Goal: Register for event/course

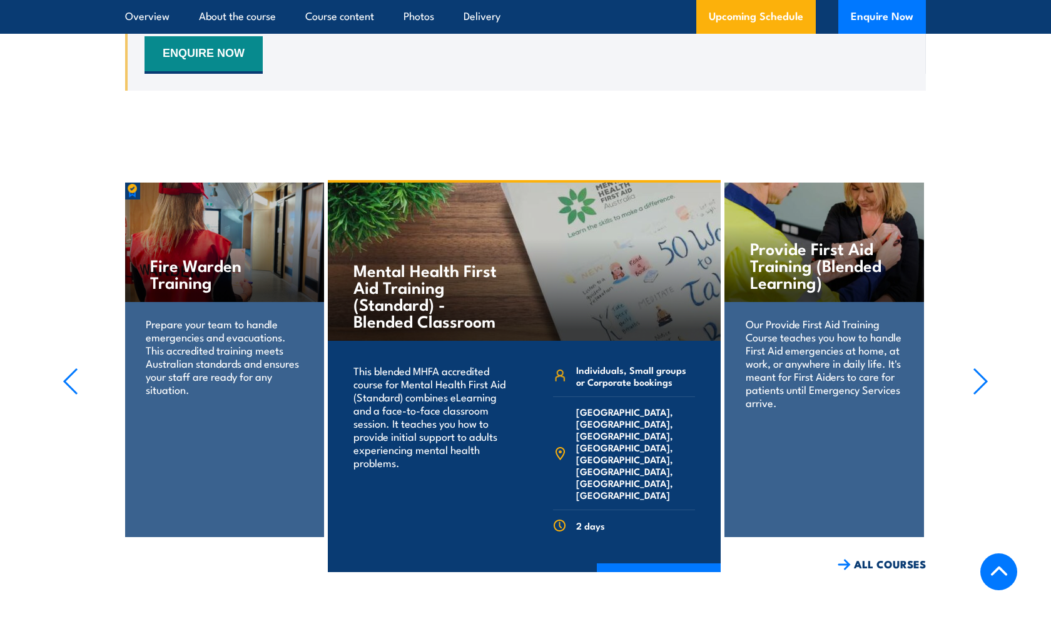
scroll to position [2373, 0]
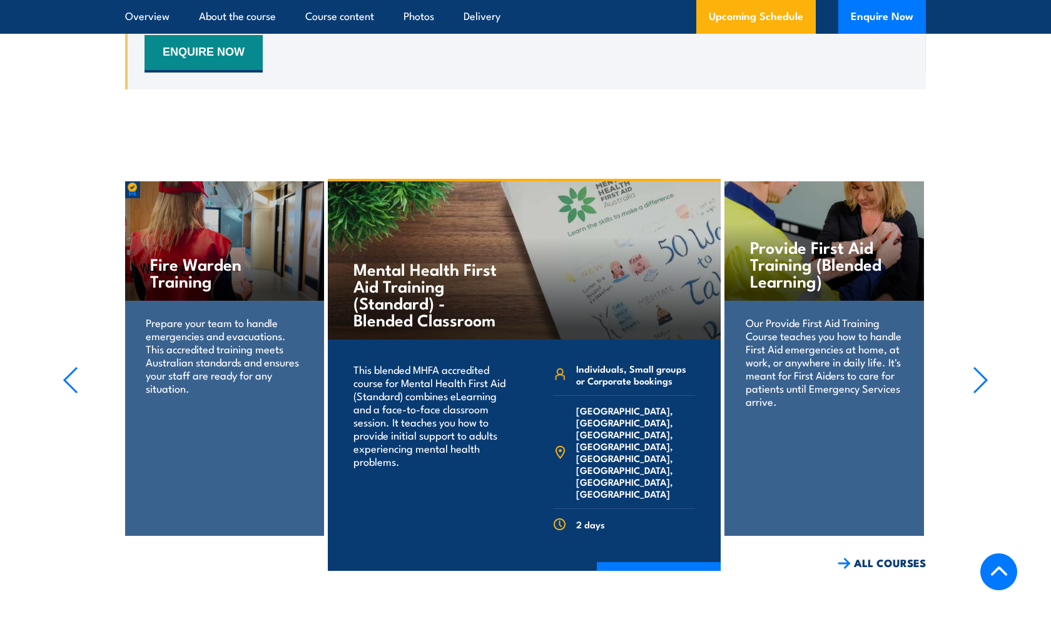
click at [972, 381] on icon "button" at bounding box center [980, 380] width 16 height 28
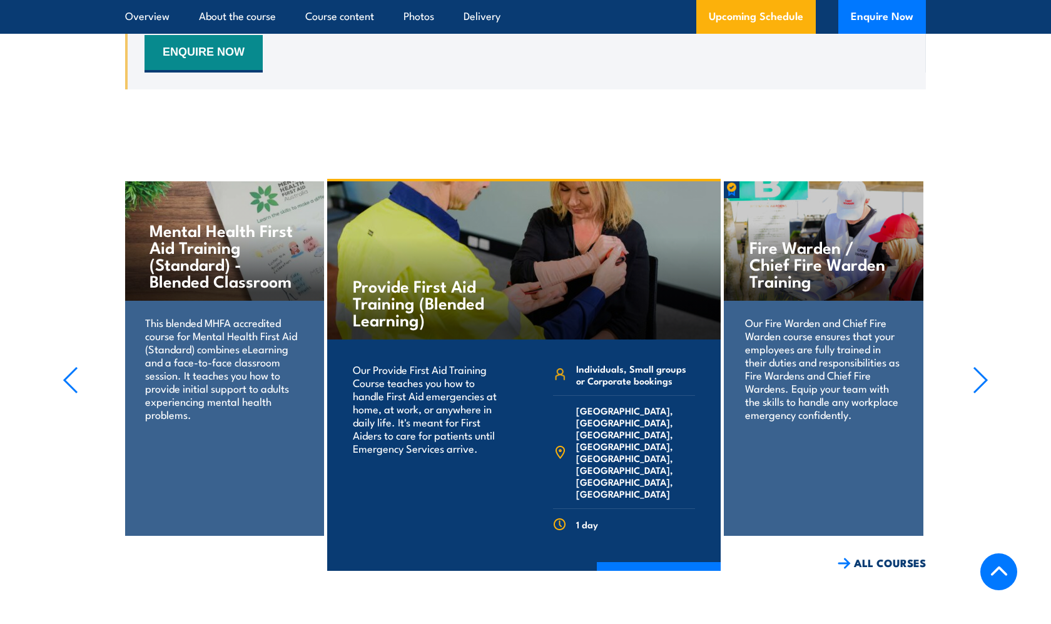
click at [972, 381] on icon "button" at bounding box center [980, 380] width 16 height 28
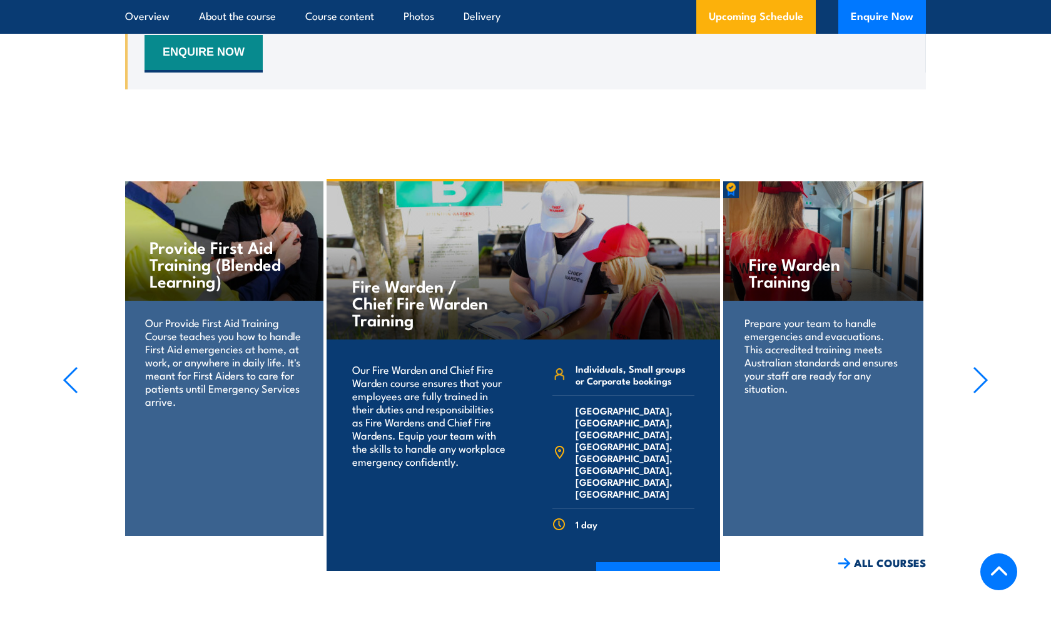
click at [972, 381] on icon "button" at bounding box center [980, 380] width 16 height 28
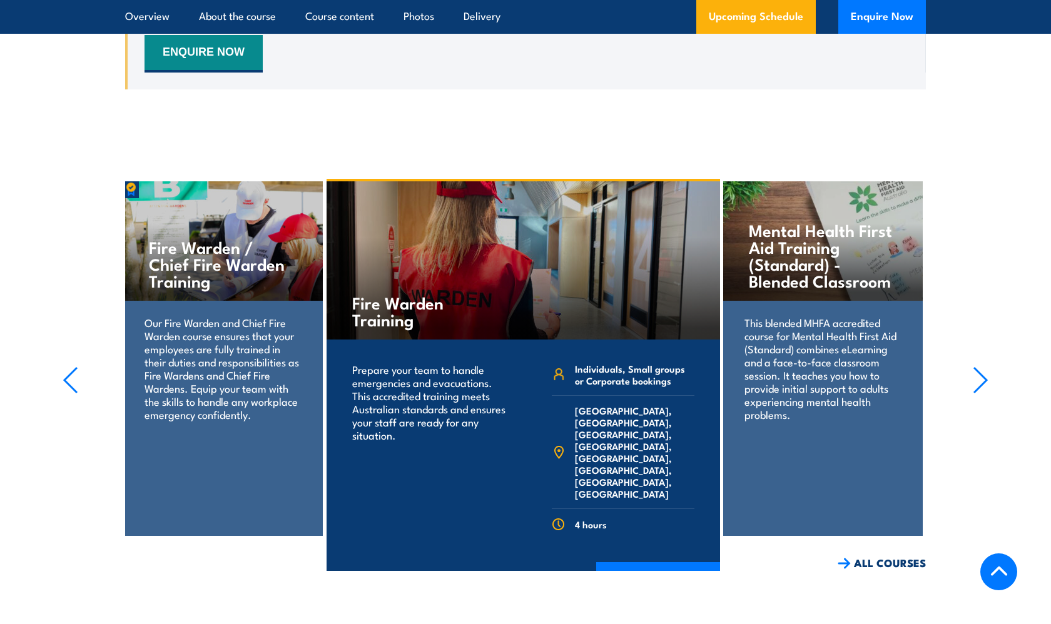
click at [972, 381] on icon "button" at bounding box center [980, 380] width 16 height 28
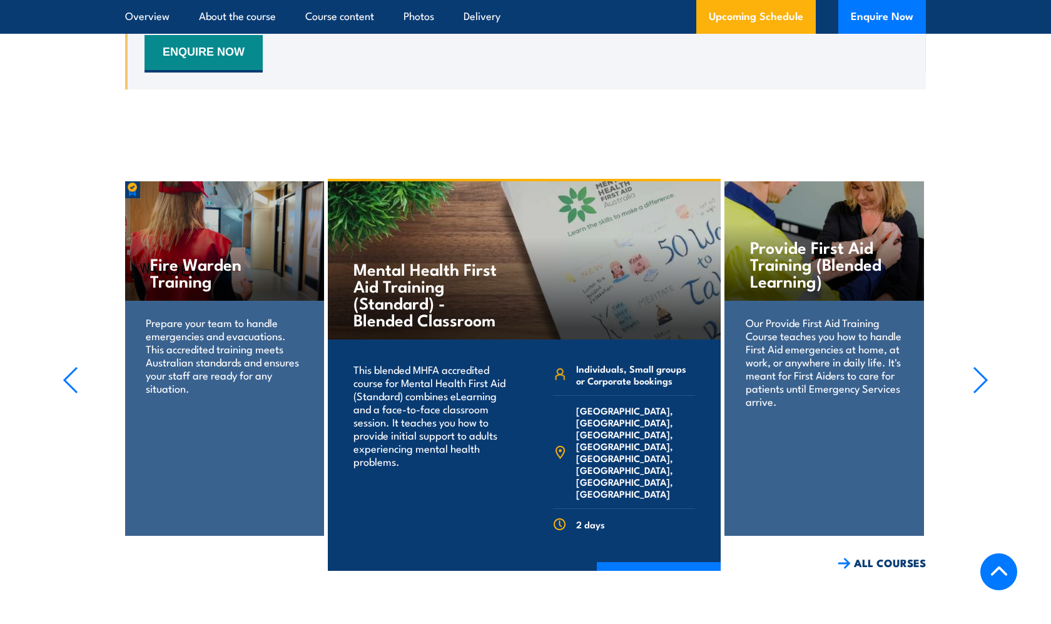
click at [972, 381] on icon "button" at bounding box center [980, 380] width 16 height 28
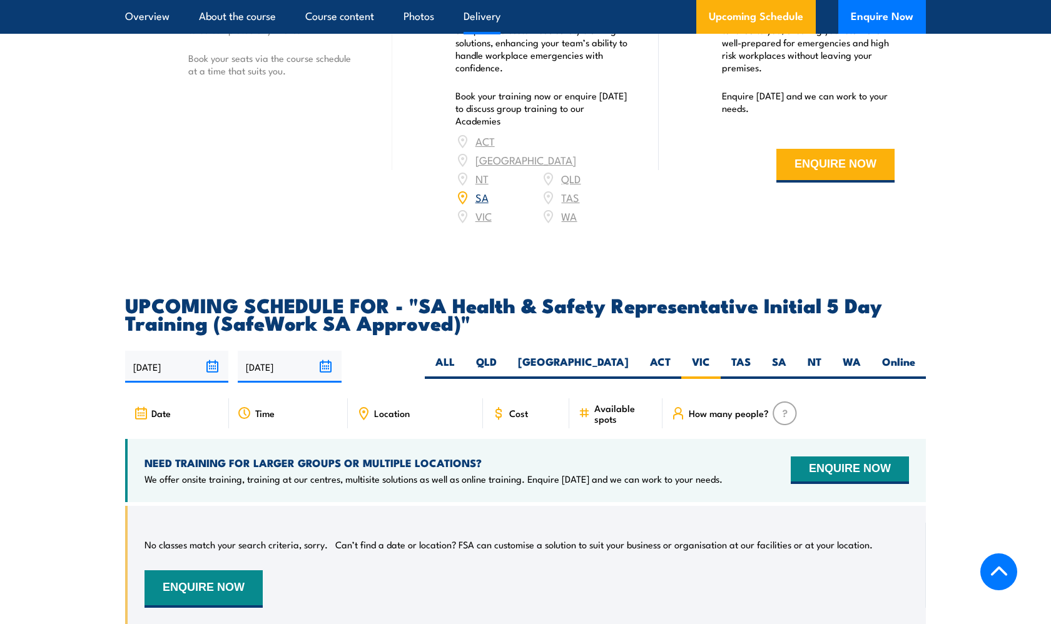
scroll to position [1862, 0]
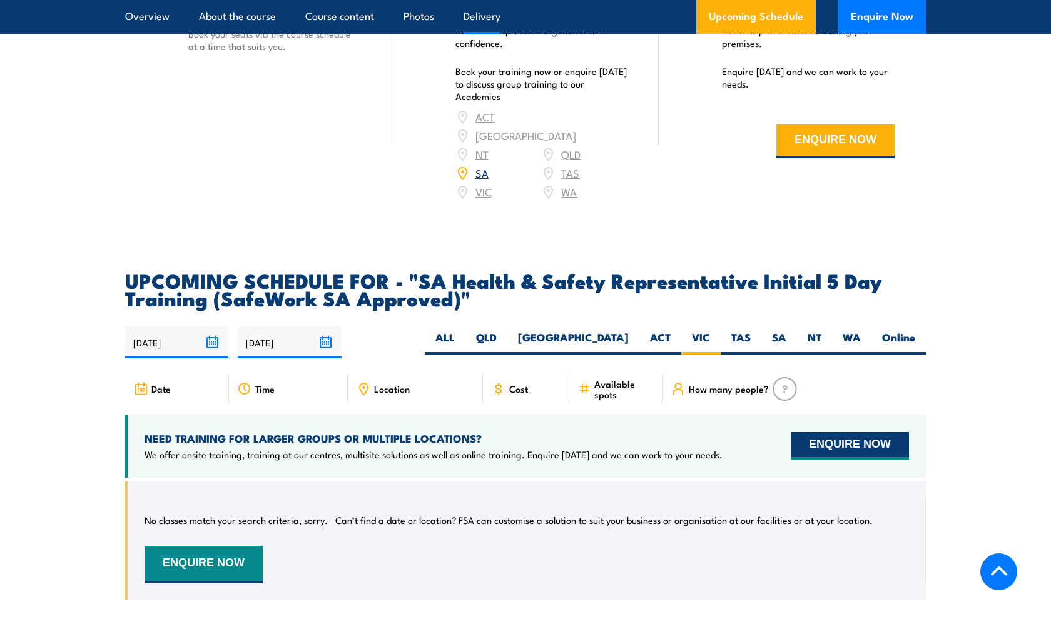
click at [848, 450] on button "ENQUIRE NOW" at bounding box center [849, 446] width 118 height 28
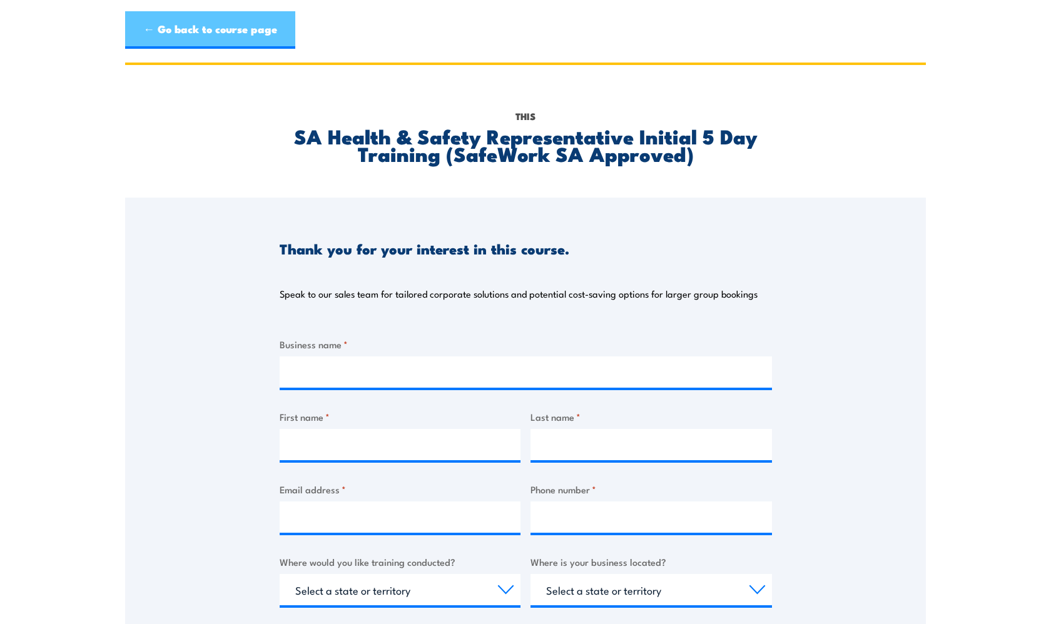
click at [268, 31] on link "← Go back to course page" at bounding box center [210, 30] width 170 height 38
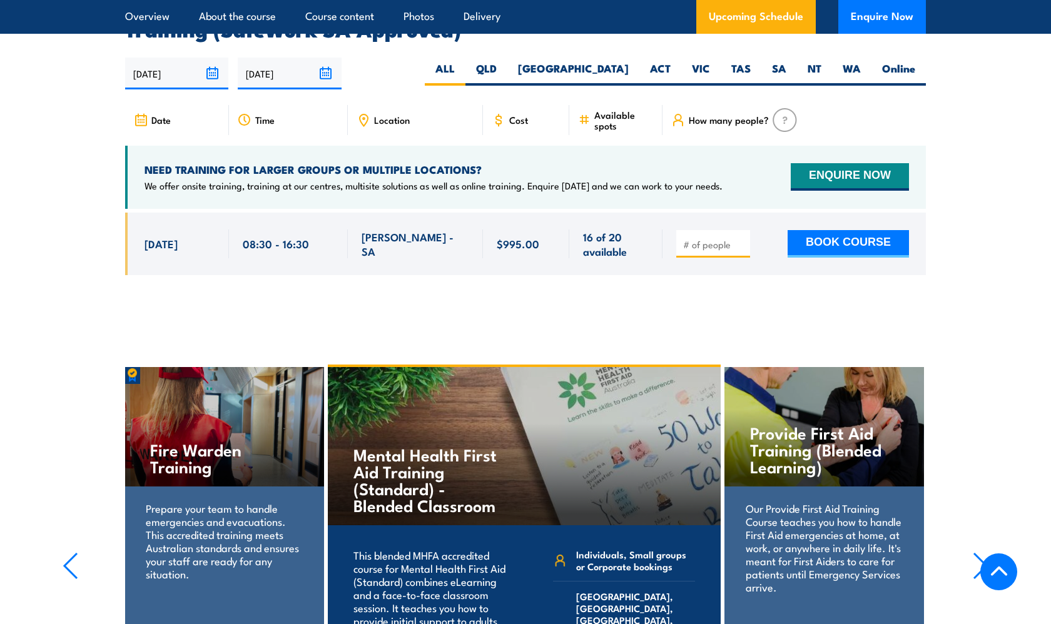
click at [723, 247] on input "number" at bounding box center [714, 244] width 63 height 13
click at [507, 243] on span "$995.00" at bounding box center [518, 243] width 43 height 14
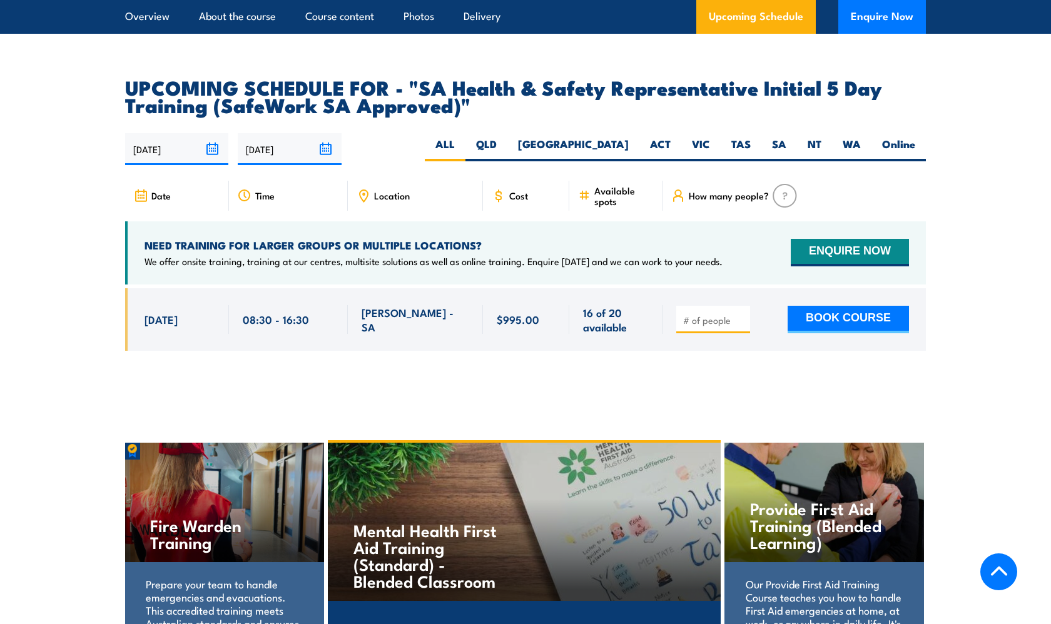
scroll to position [2051, 0]
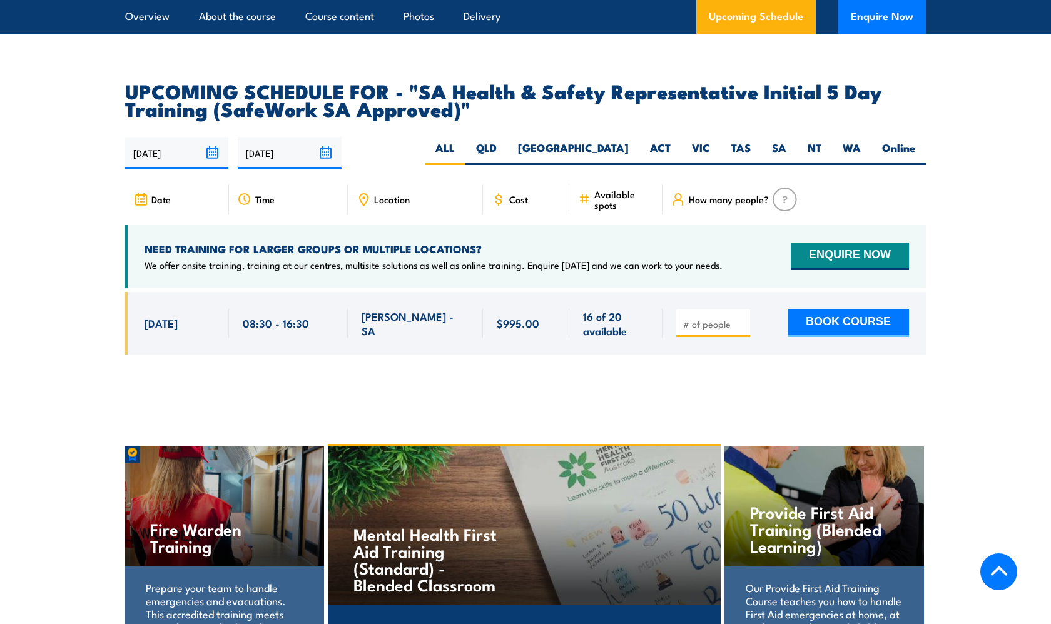
click at [397, 209] on div "Location" at bounding box center [415, 199] width 135 height 30
click at [388, 200] on span "Location" at bounding box center [392, 199] width 36 height 11
click at [700, 148] on label "VIC" at bounding box center [700, 153] width 39 height 24
click at [710, 148] on input "VIC" at bounding box center [714, 145] width 8 height 8
radio input "true"
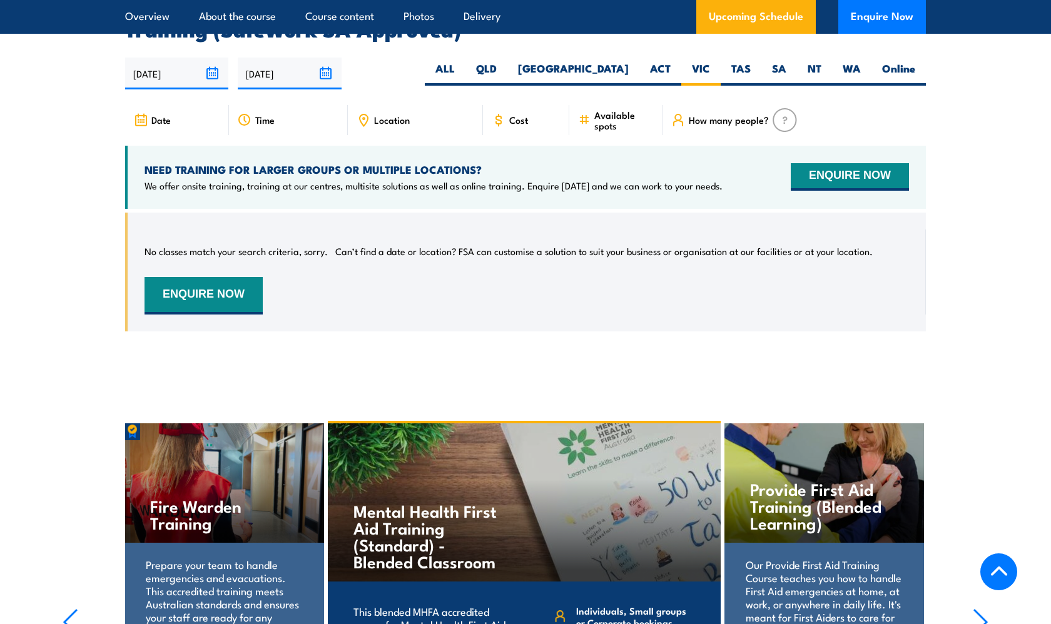
click at [203, 68] on input "[DATE]" at bounding box center [176, 74] width 103 height 32
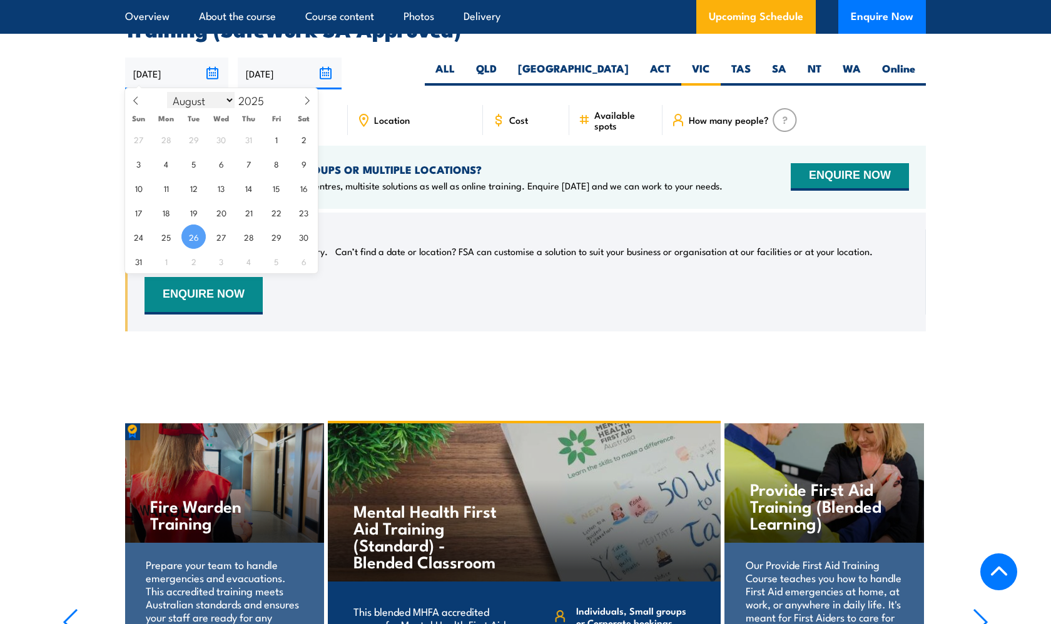
select select "11"
click at [421, 105] on div "Location" at bounding box center [415, 120] width 135 height 30
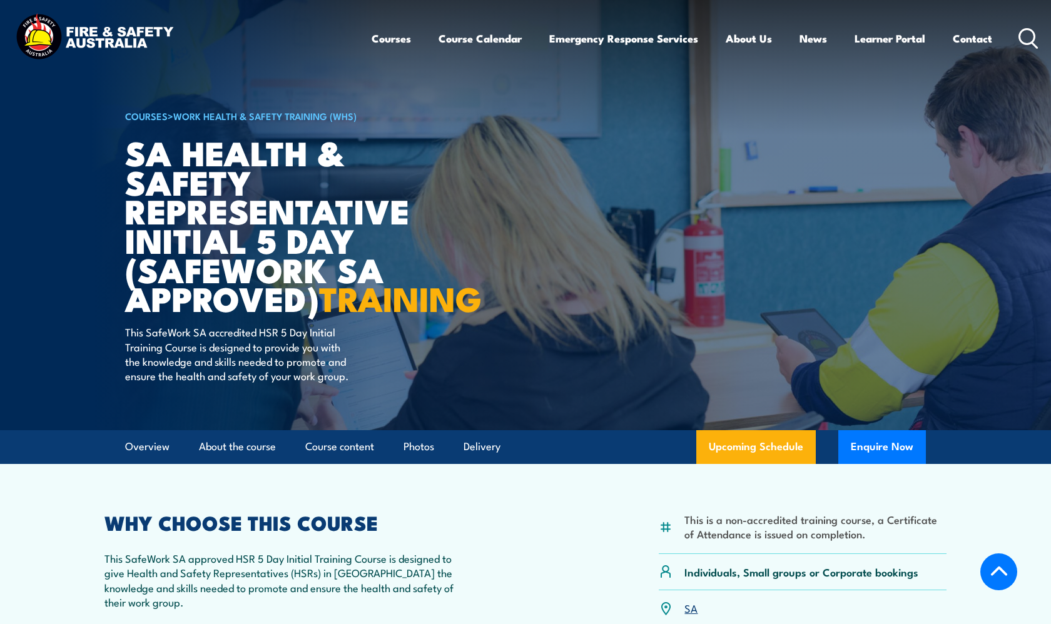
select select "7"
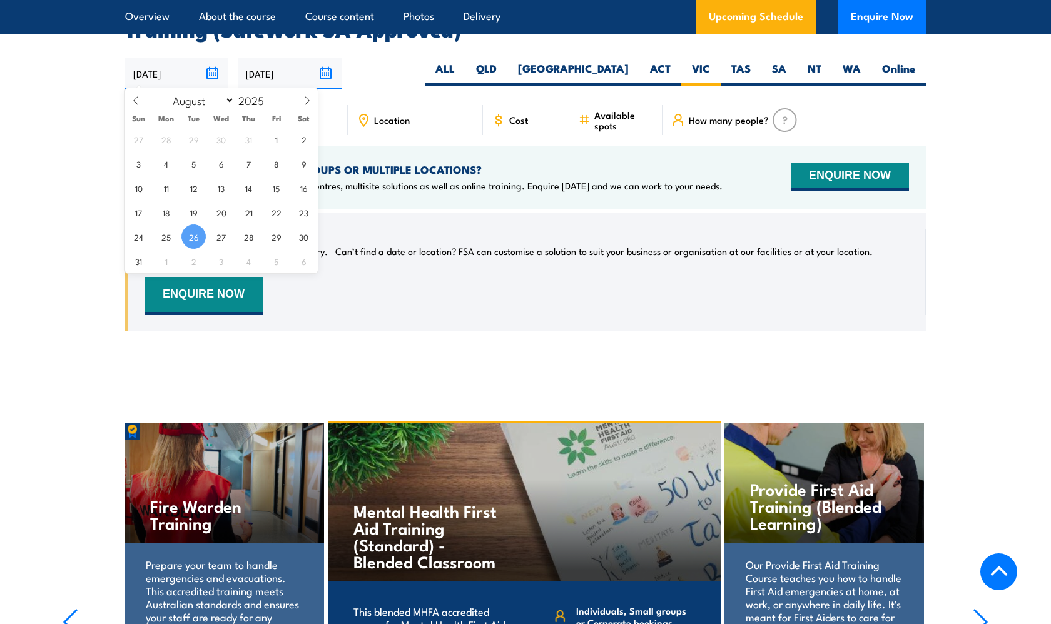
click at [205, 74] on input "[DATE]" at bounding box center [176, 74] width 103 height 32
click at [206, 213] on span "19" at bounding box center [193, 212] width 24 height 24
type input "19/08/2025"
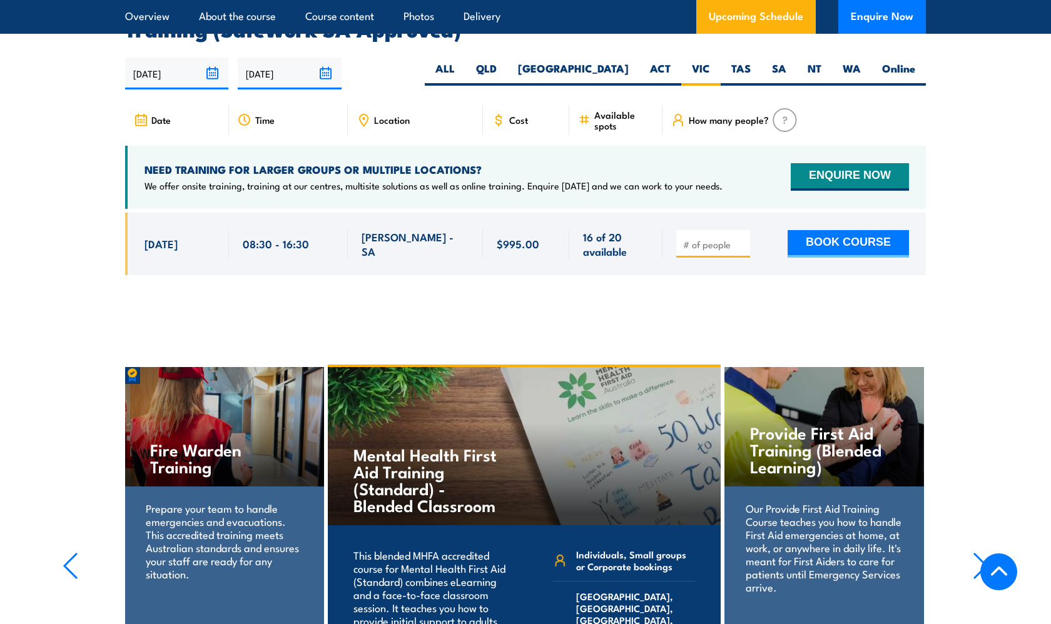
click at [216, 70] on input "[DATE]" at bounding box center [176, 74] width 103 height 32
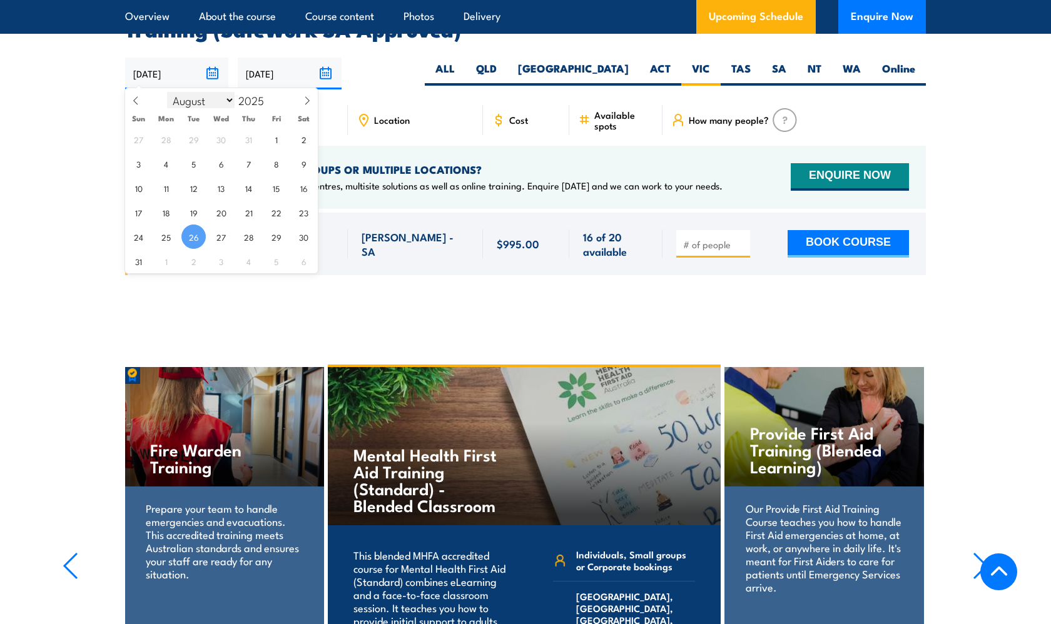
select select "9"
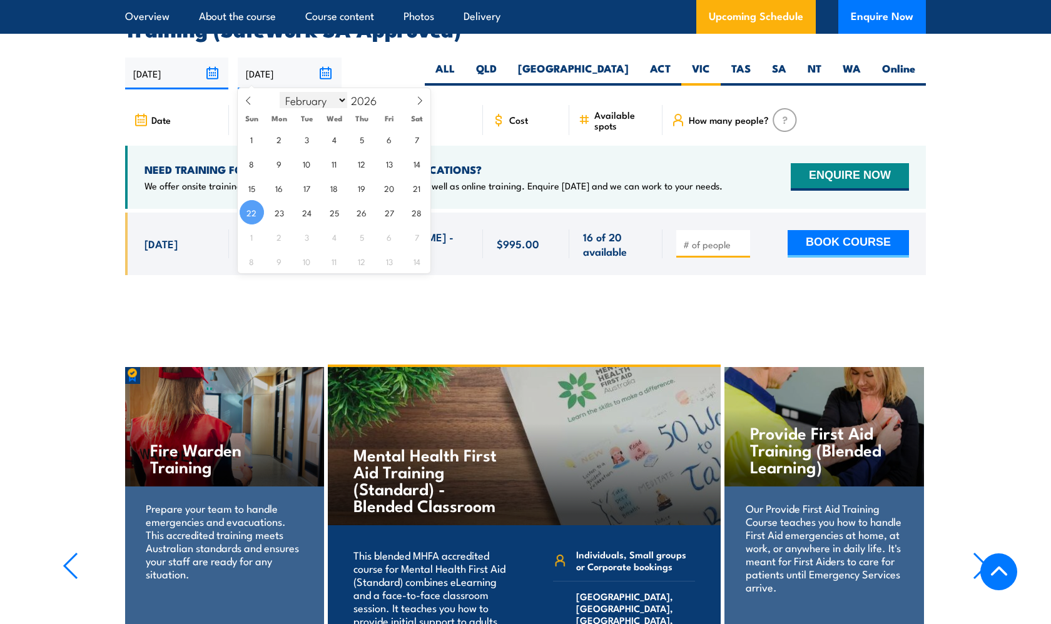
click at [318, 81] on input "22/02/2026" at bounding box center [289, 74] width 103 height 32
click at [311, 73] on input "22/02/2026" at bounding box center [289, 74] width 103 height 32
select select "10"
click at [340, 220] on span "25" at bounding box center [334, 212] width 24 height 24
type input "25/11/2026"
